Goal: Find specific fact: Find specific page/section

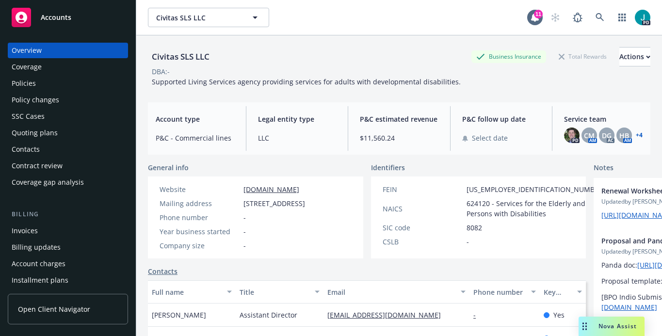
drag, startPoint x: 244, startPoint y: 205, endPoint x: 312, endPoint y: 207, distance: 68.0
click at [305, 207] on span "[STREET_ADDRESS]" at bounding box center [275, 203] width 62 height 10
copy span "[STREET_ADDRESS]"
